Goal: Find specific page/section: Find specific page/section

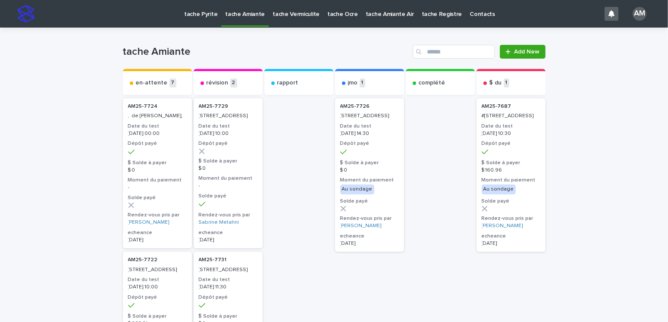
click at [197, 13] on p "tache Pyrite" at bounding box center [200, 9] width 33 height 18
